Goal: Navigation & Orientation: Understand site structure

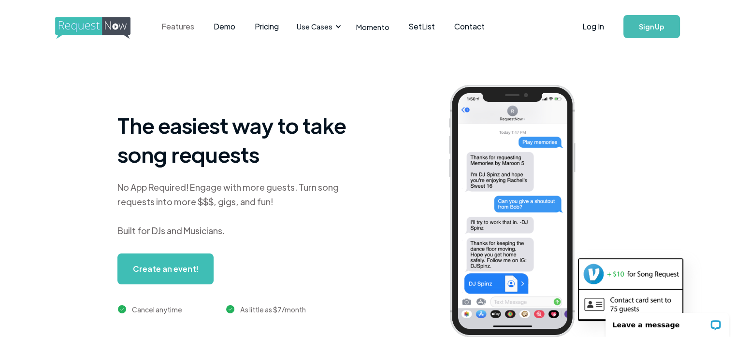
click at [182, 26] on link "Features" at bounding box center [178, 27] width 52 height 30
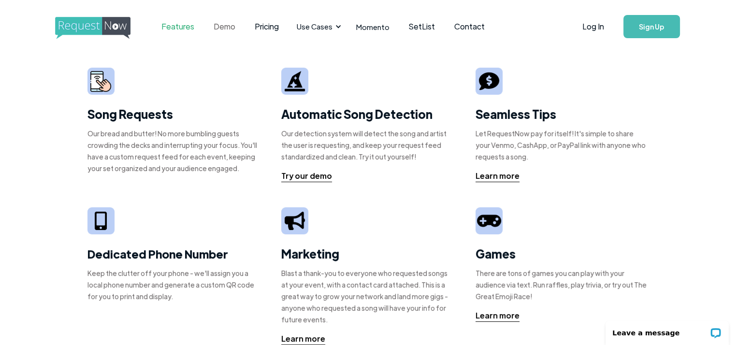
click at [222, 26] on link "Demo" at bounding box center [224, 27] width 41 height 30
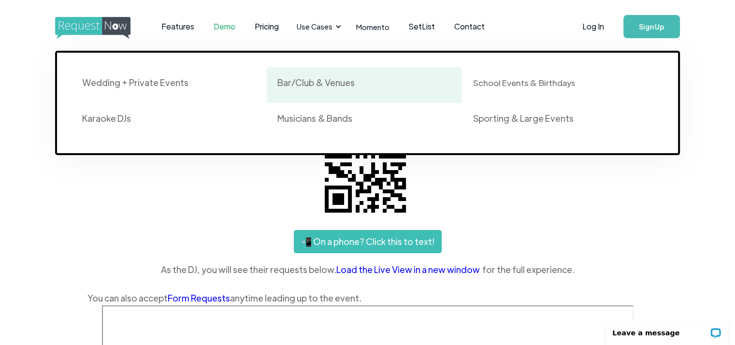
click at [315, 88] on div "Bar/Club & Venues" at bounding box center [316, 83] width 77 height 12
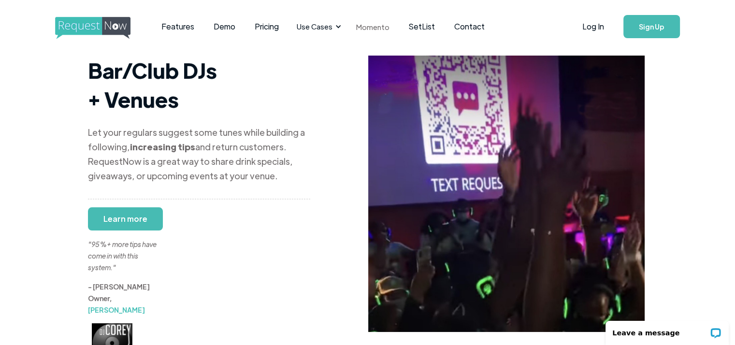
click at [381, 23] on link "Momento" at bounding box center [373, 27] width 53 height 29
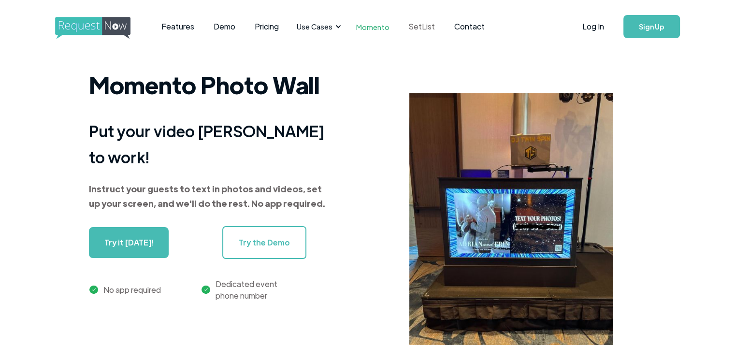
click at [421, 23] on link "SetList" at bounding box center [421, 27] width 45 height 30
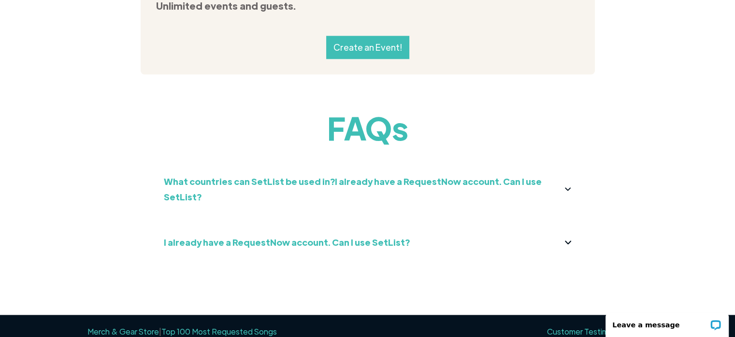
scroll to position [967, 0]
